Goal: Information Seeking & Learning: Understand process/instructions

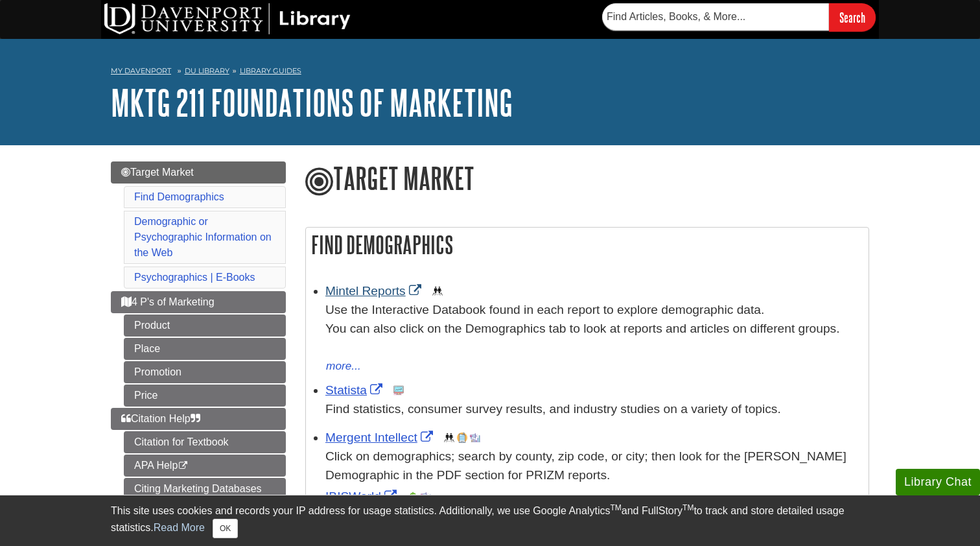
click at [354, 294] on link "Mintel Reports" at bounding box center [374, 291] width 99 height 14
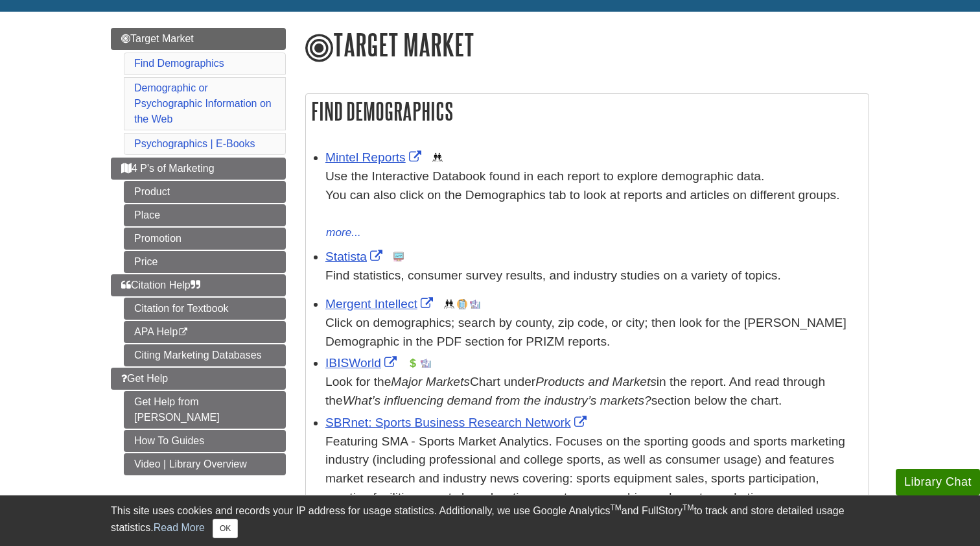
scroll to position [134, 0]
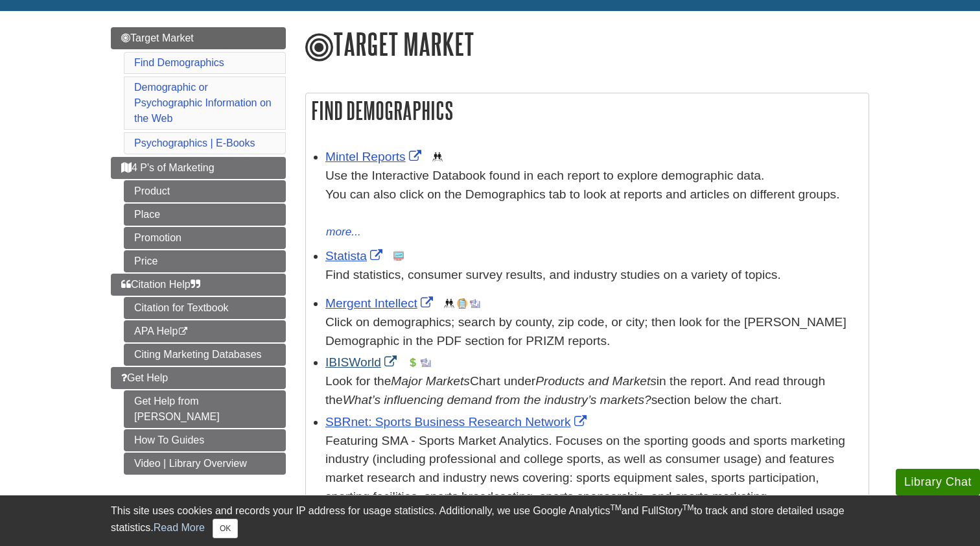
click at [345, 358] on link "IBISWorld" at bounding box center [362, 362] width 75 height 14
click at [354, 251] on link "Statista" at bounding box center [355, 256] width 60 height 14
click at [159, 279] on span "Citation Help" at bounding box center [160, 284] width 79 height 11
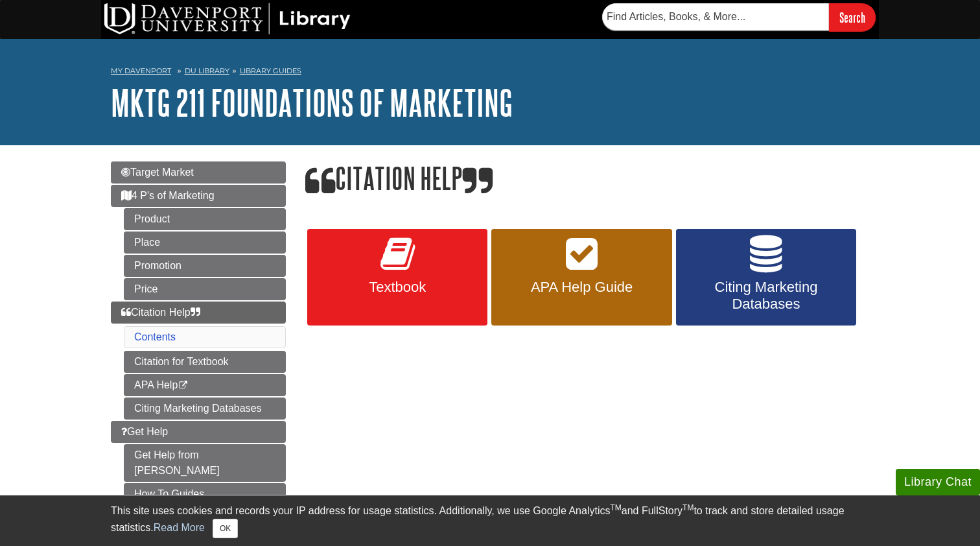
click at [566, 275] on link "APA Help Guide" at bounding box center [581, 277] width 180 height 97
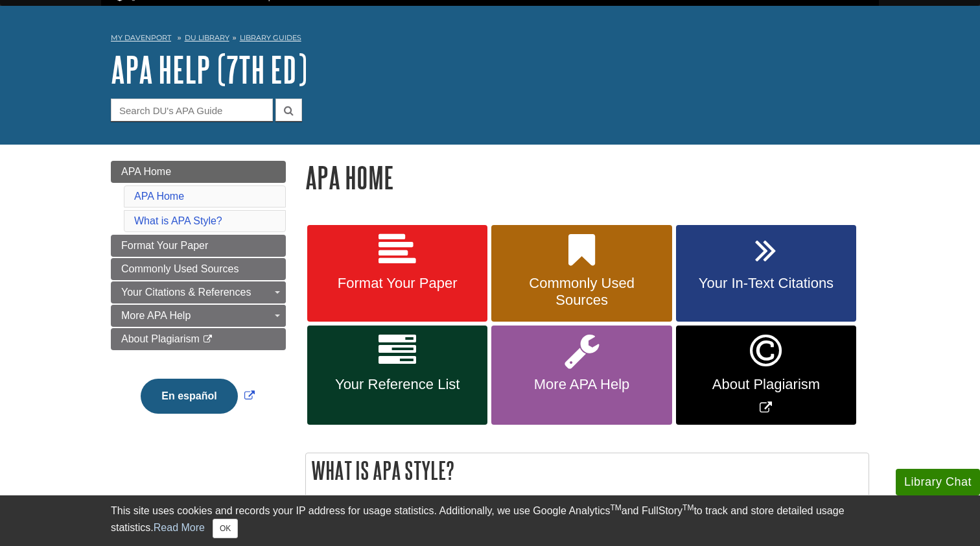
scroll to position [32, 0]
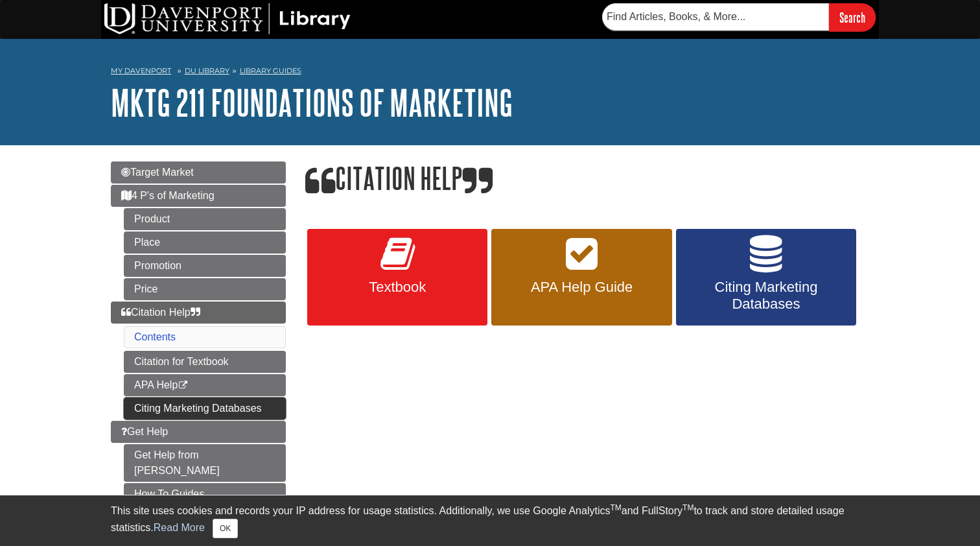
click at [165, 411] on link "Citing Marketing Databases" at bounding box center [205, 408] width 162 height 22
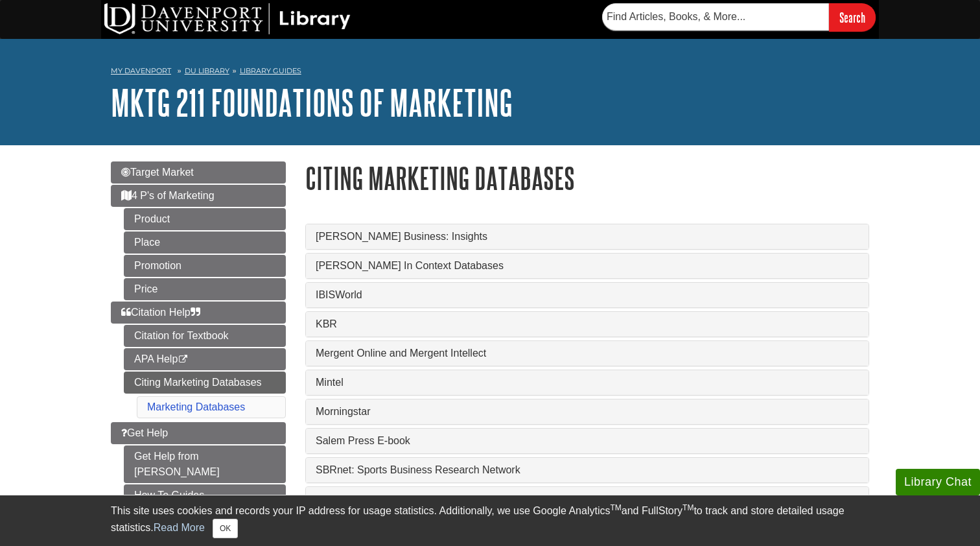
click at [371, 381] on link "Mintel" at bounding box center [587, 382] width 543 height 12
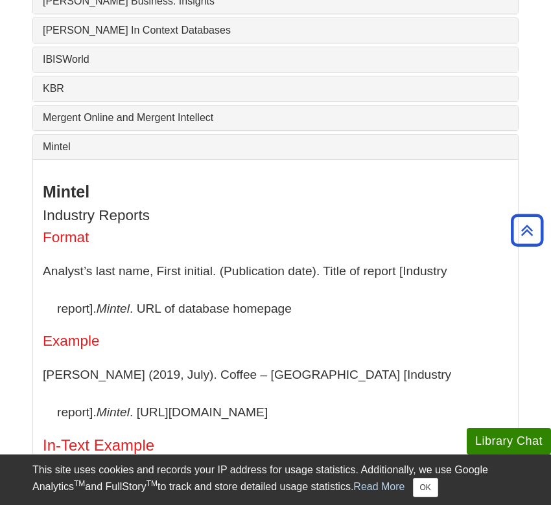
scroll to position [618, 0]
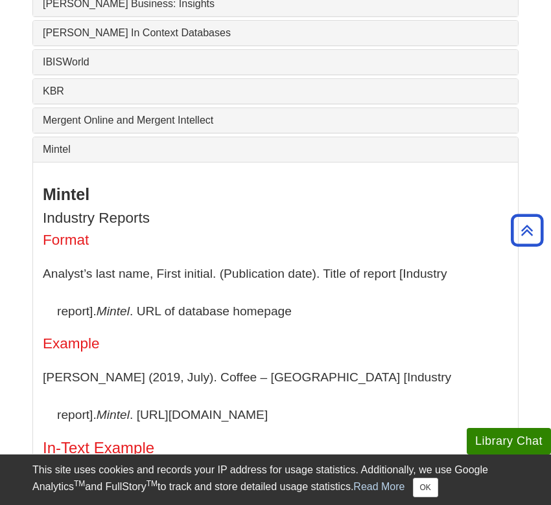
click at [136, 143] on div "Mintel" at bounding box center [275, 149] width 485 height 25
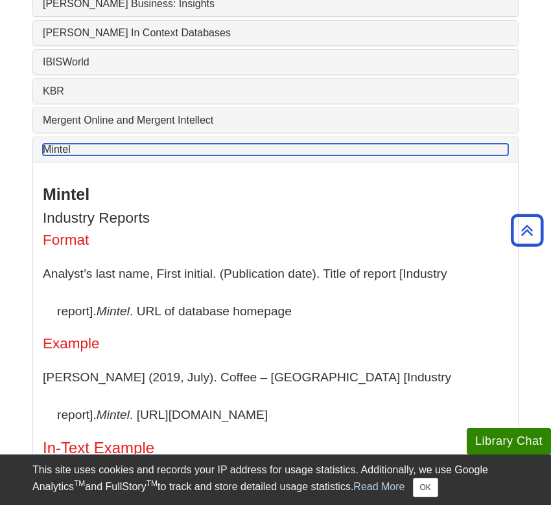
click at [150, 153] on link "Mintel" at bounding box center [275, 150] width 465 height 12
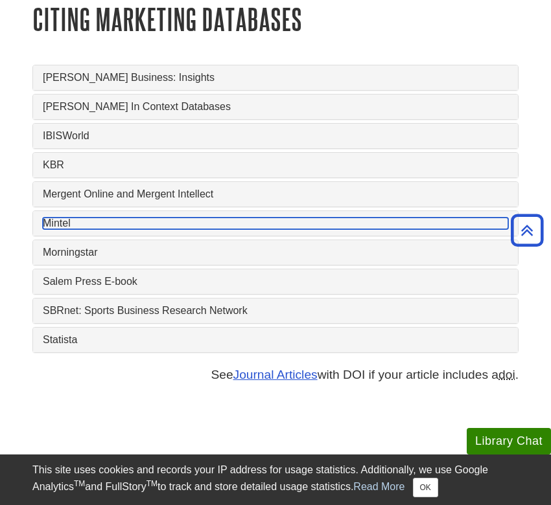
scroll to position [519, 0]
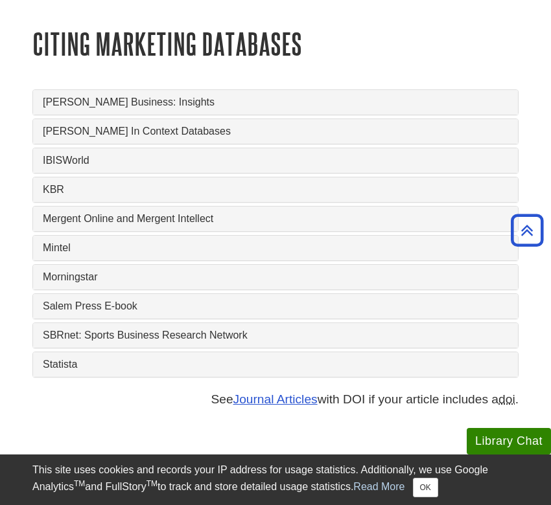
click at [112, 165] on link "IBISWorld" at bounding box center [275, 161] width 465 height 12
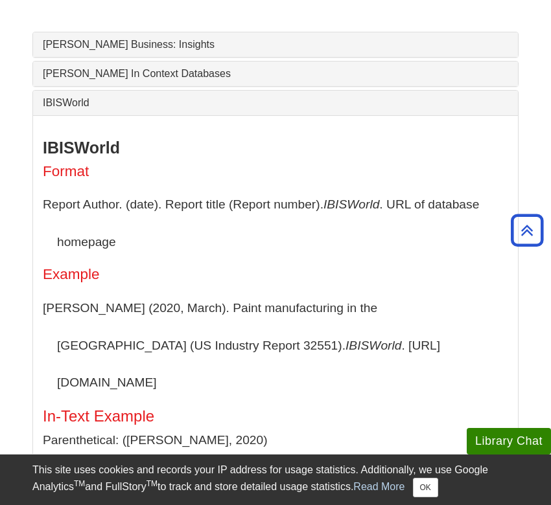
scroll to position [577, 0]
drag, startPoint x: 167, startPoint y: 348, endPoint x: 328, endPoint y: 352, distance: 161.4
click at [328, 352] on p "[PERSON_NAME] (2020, March). Paint manufacturing in the [GEOGRAPHIC_DATA] (US I…" at bounding box center [275, 346] width 465 height 112
copy p "[URL][DOMAIN_NAME]"
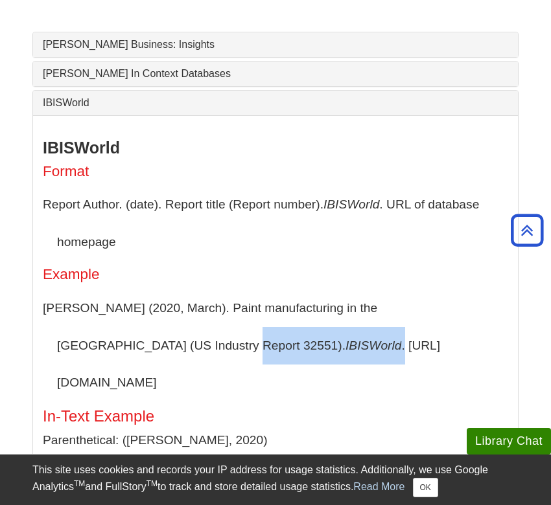
drag, startPoint x: 103, startPoint y: 344, endPoint x: 162, endPoint y: 348, distance: 59.1
click at [162, 348] on p "[PERSON_NAME] (2020, March). Paint manufacturing in the [GEOGRAPHIC_DATA] (US I…" at bounding box center [275, 346] width 465 height 112
copy p "IBISWorld ."
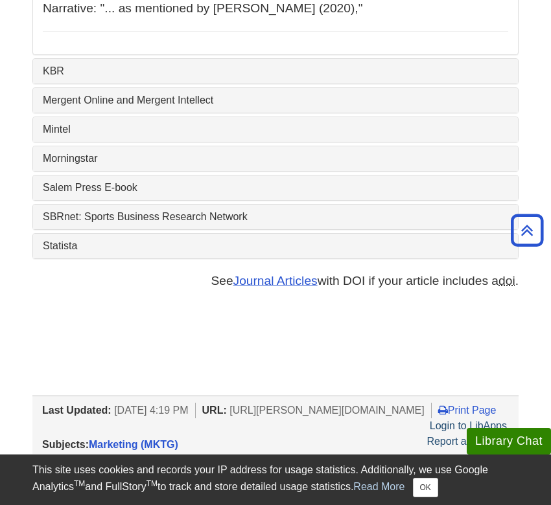
scroll to position [1024, 0]
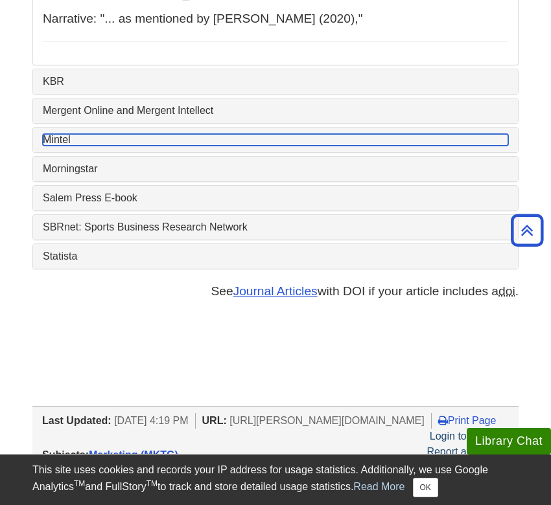
click at [163, 134] on link "Mintel" at bounding box center [275, 140] width 465 height 12
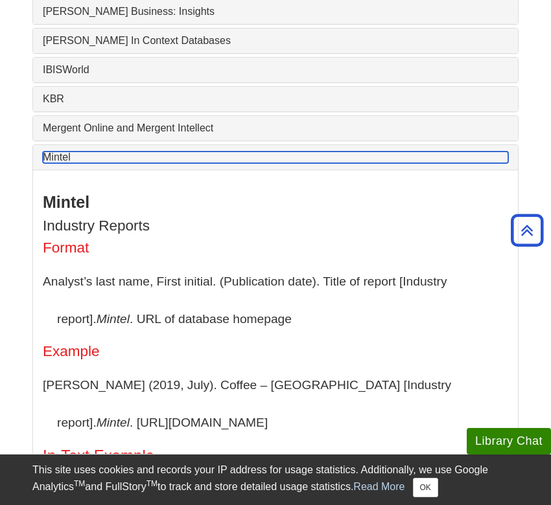
scroll to position [619, 0]
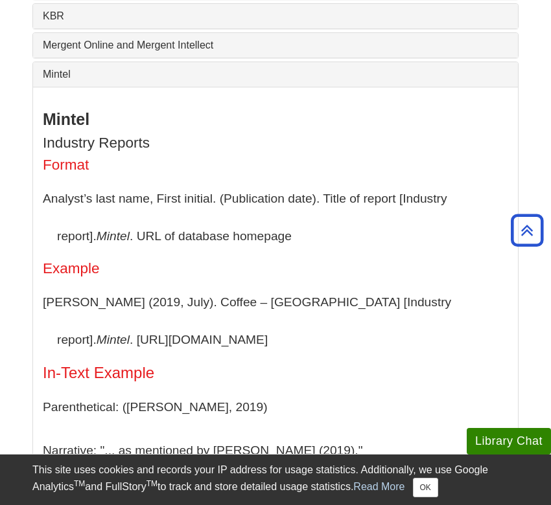
scroll to position [692, 0]
drag, startPoint x: 371, startPoint y: 305, endPoint x: 512, endPoint y: 308, distance: 141.3
copy p "[URL][DOMAIN_NAME]"
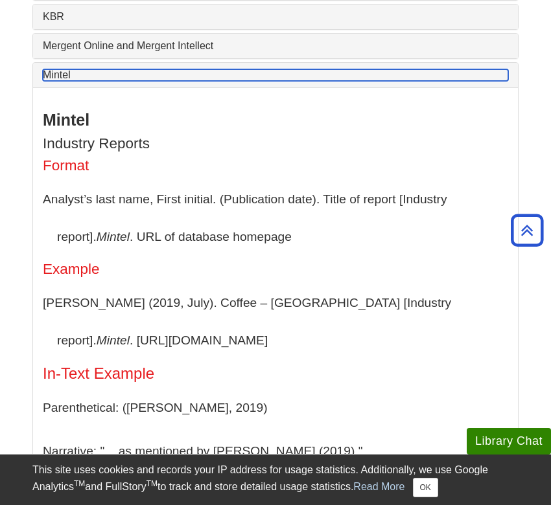
click at [117, 81] on link "Mintel" at bounding box center [275, 75] width 465 height 12
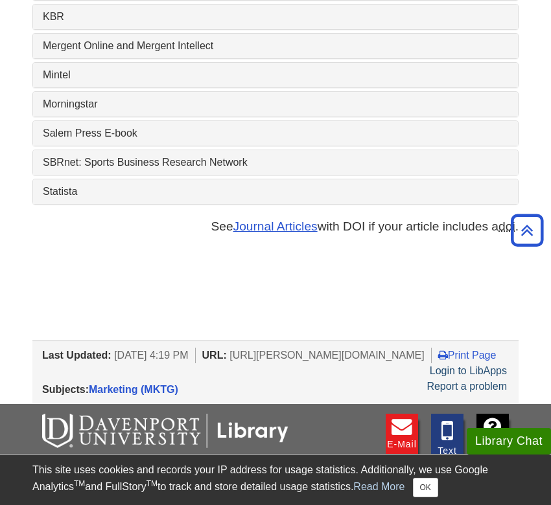
click at [104, 197] on link "Statista" at bounding box center [275, 192] width 465 height 12
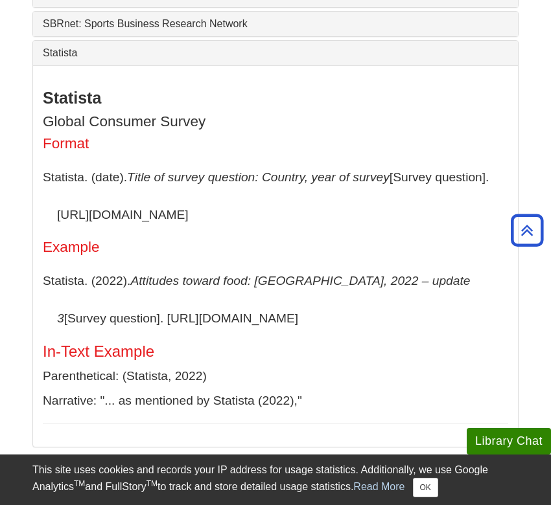
scroll to position [831, 0]
drag, startPoint x: 56, startPoint y: 222, endPoint x: 235, endPoint y: 224, distance: 178.2
click at [235, 224] on p "Statista. (date). Title of survey question: Country, year of survey [Survey que…" at bounding box center [275, 196] width 465 height 75
copy p "[URL][DOMAIN_NAME]"
click at [139, 256] on h4 "Example" at bounding box center [275, 248] width 465 height 16
